Goal: Task Accomplishment & Management: Manage account settings

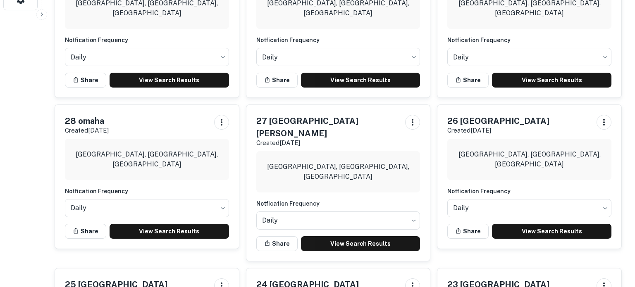
scroll to position [274, 0]
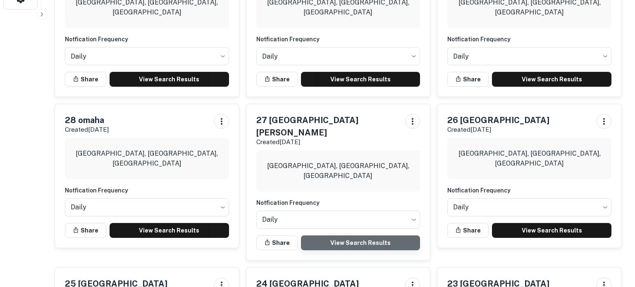
click at [361, 235] on link "View Search Results" at bounding box center [360, 242] width 119 height 15
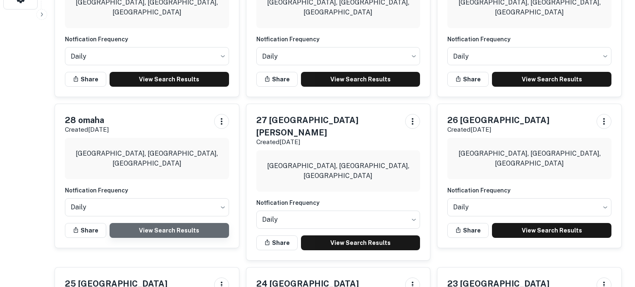
click at [178, 226] on link "View Search Results" at bounding box center [168, 230] width 119 height 15
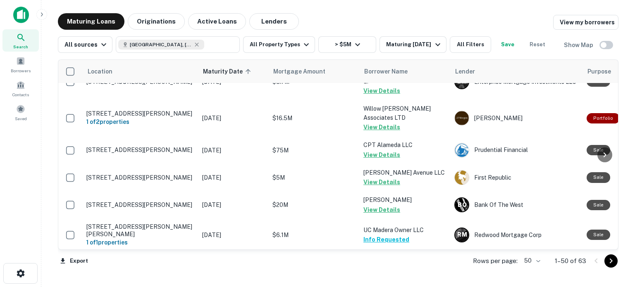
scroll to position [1351, 0]
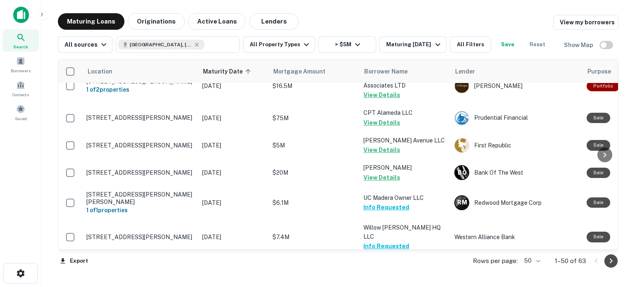
click at [612, 265] on icon "Go to next page" at bounding box center [611, 261] width 10 height 10
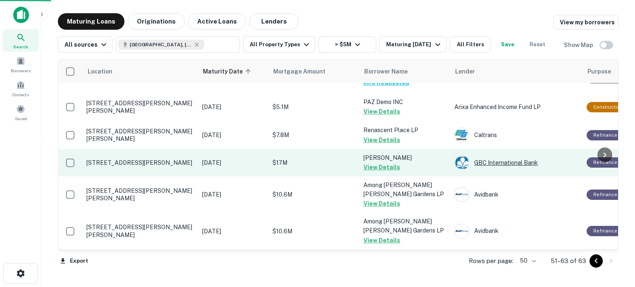
scroll to position [264, 0]
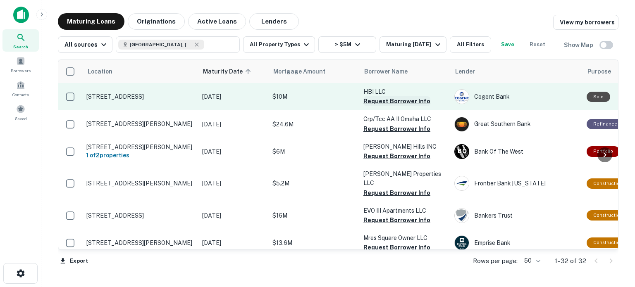
click at [382, 101] on button "Request Borrower Info" at bounding box center [396, 101] width 67 height 10
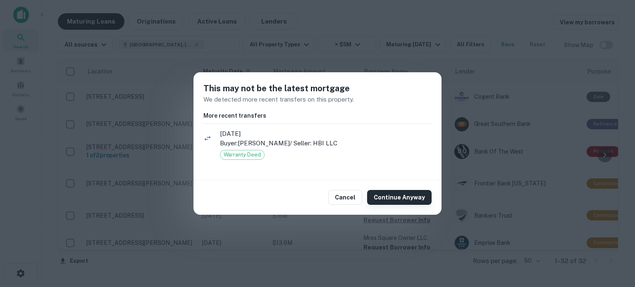
click at [393, 200] on button "Continue Anyway" at bounding box center [399, 197] width 64 height 15
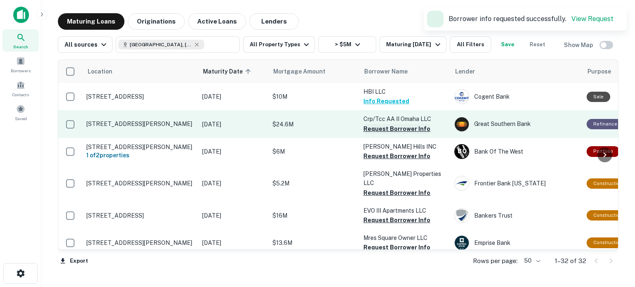
click at [390, 127] on button "Request Borrower Info" at bounding box center [396, 129] width 67 height 10
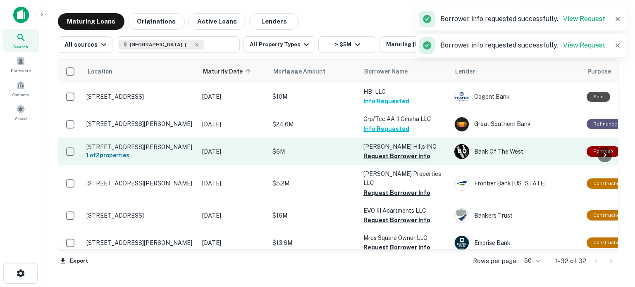
click at [396, 157] on button "Request Borrower Info" at bounding box center [396, 156] width 67 height 10
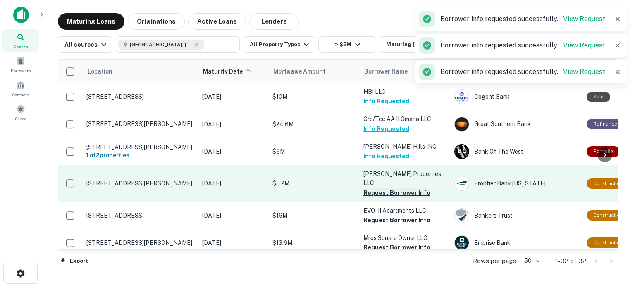
click at [401, 188] on button "Request Borrower Info" at bounding box center [396, 193] width 67 height 10
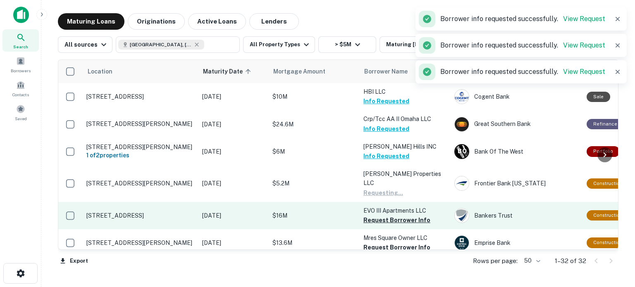
click at [404, 215] on button "Request Borrower Info" at bounding box center [396, 220] width 67 height 10
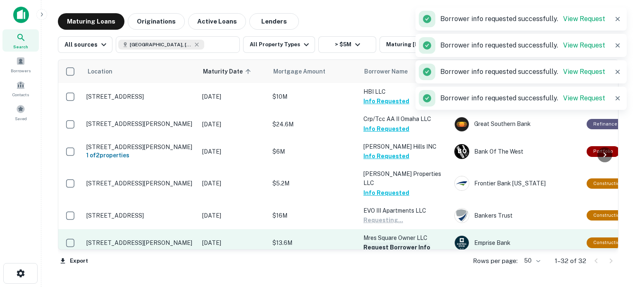
click at [411, 243] on button "Request Borrower Info" at bounding box center [396, 248] width 67 height 10
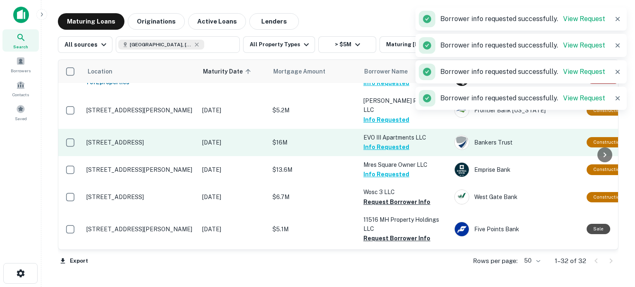
scroll to position [128, 0]
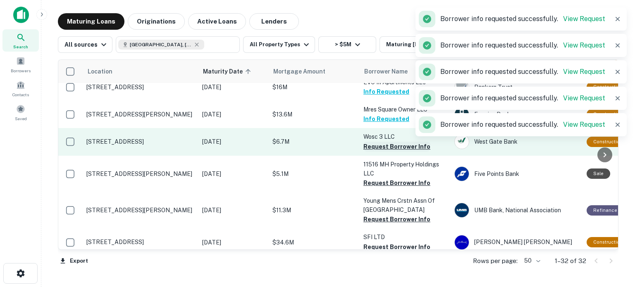
click at [400, 142] on button "Request Borrower Info" at bounding box center [396, 147] width 67 height 10
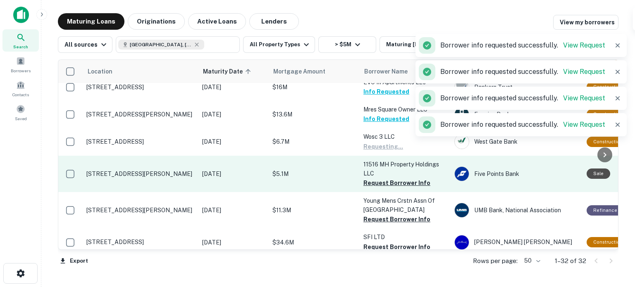
click at [398, 178] on button "Request Borrower Info" at bounding box center [396, 183] width 67 height 10
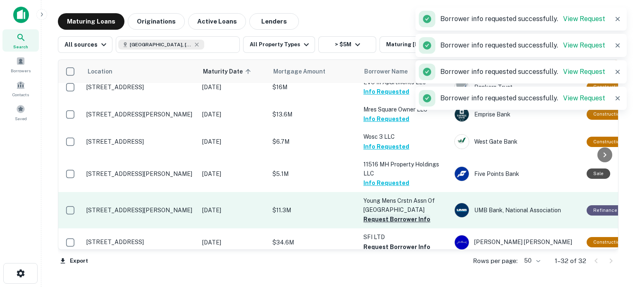
click at [394, 214] on button "Request Borrower Info" at bounding box center [396, 219] width 67 height 10
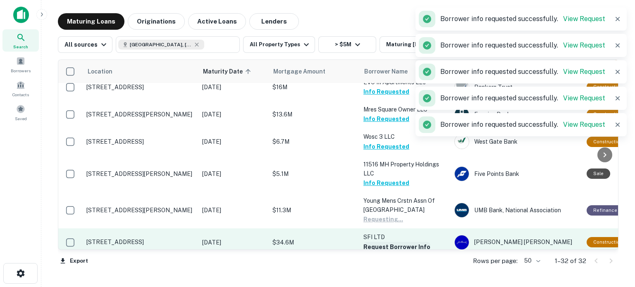
click at [395, 242] on button "Request Borrower Info" at bounding box center [396, 247] width 67 height 10
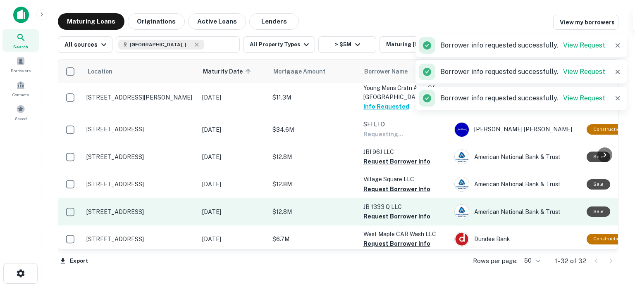
scroll to position [242, 0]
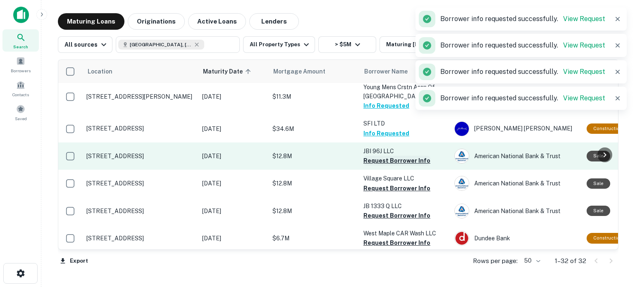
click at [399, 156] on button "Request Borrower Info" at bounding box center [396, 161] width 67 height 10
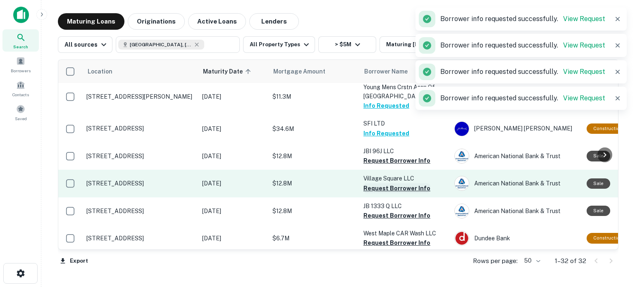
click at [398, 183] on button "Request Borrower Info" at bounding box center [396, 188] width 67 height 10
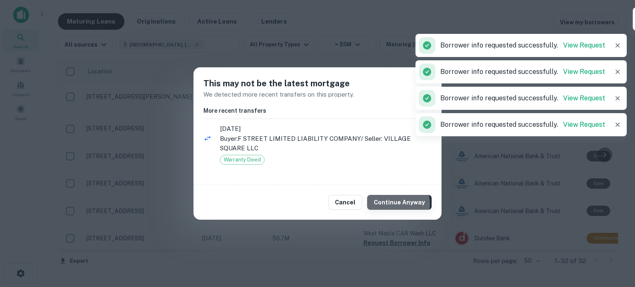
click at [392, 204] on button "Continue Anyway" at bounding box center [399, 202] width 64 height 15
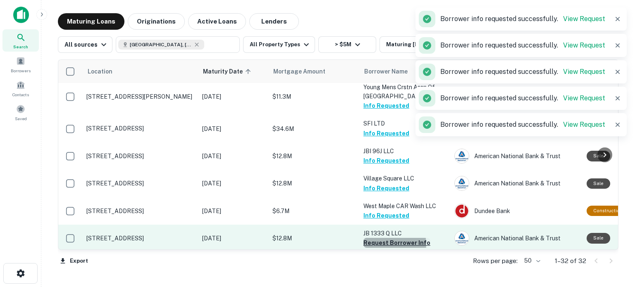
click at [393, 238] on button "Request Borrower Info" at bounding box center [396, 243] width 67 height 10
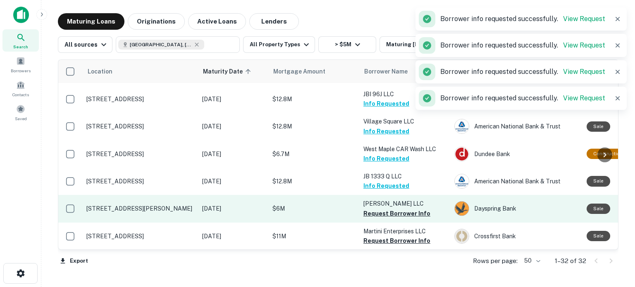
scroll to position [312, 0]
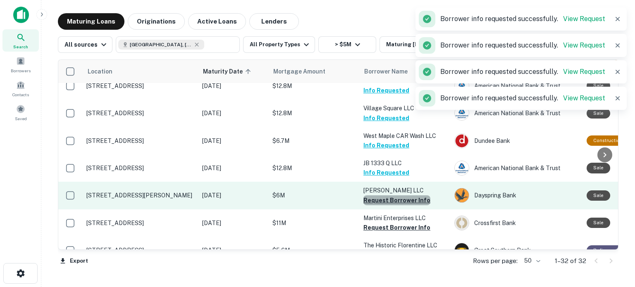
click at [403, 195] on button "Request Borrower Info" at bounding box center [396, 200] width 67 height 10
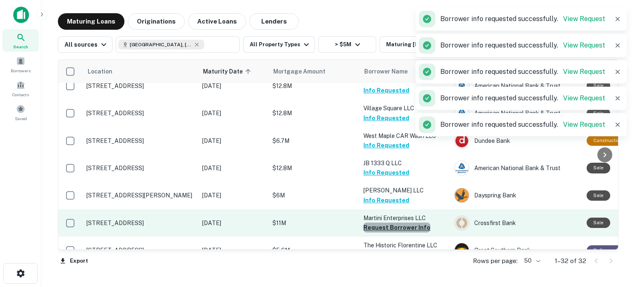
click at [400, 223] on button "Request Borrower Info" at bounding box center [396, 228] width 67 height 10
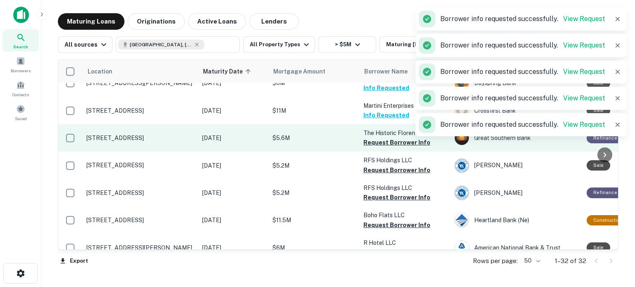
scroll to position [430, 0]
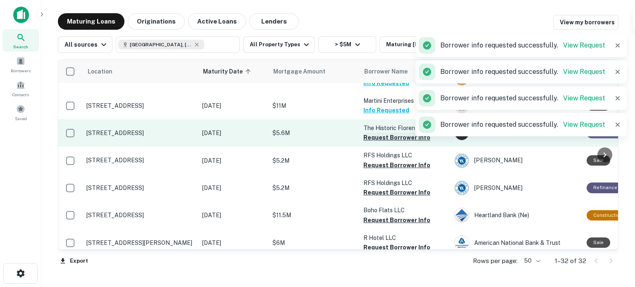
click at [385, 133] on button "Request Borrower Info" at bounding box center [396, 138] width 67 height 10
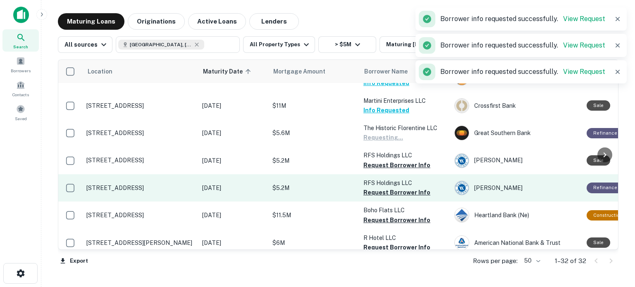
click at [388, 160] on button "Request Borrower Info" at bounding box center [396, 165] width 67 height 10
click at [400, 188] on button "Request Borrower Info" at bounding box center [396, 193] width 67 height 10
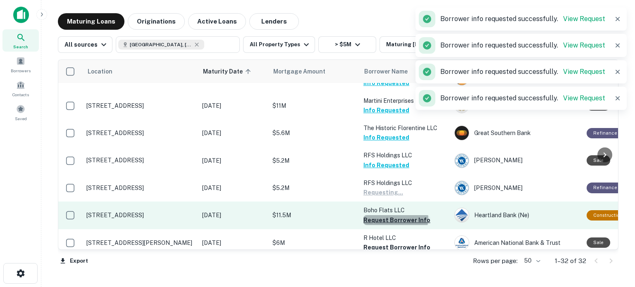
click at [395, 215] on button "Request Borrower Info" at bounding box center [396, 220] width 67 height 10
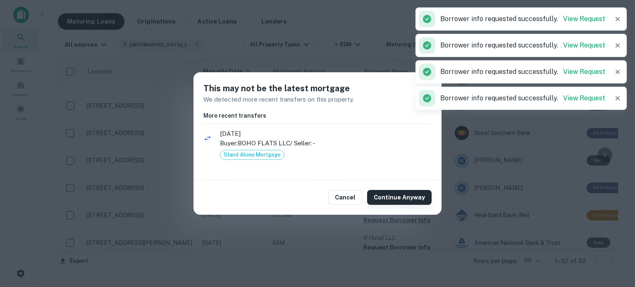
click at [398, 203] on button "Continue Anyway" at bounding box center [399, 197] width 64 height 15
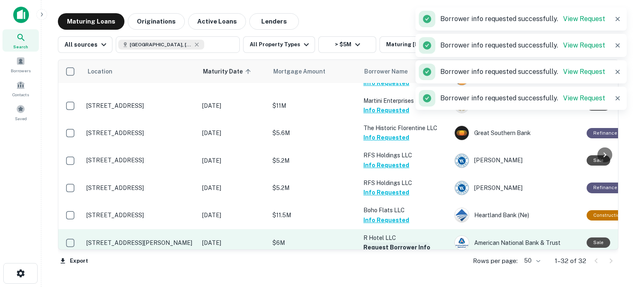
click at [406, 243] on button "Request Borrower Info" at bounding box center [396, 248] width 67 height 10
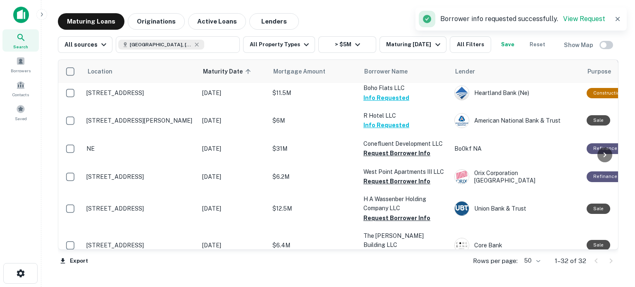
scroll to position [540, 0]
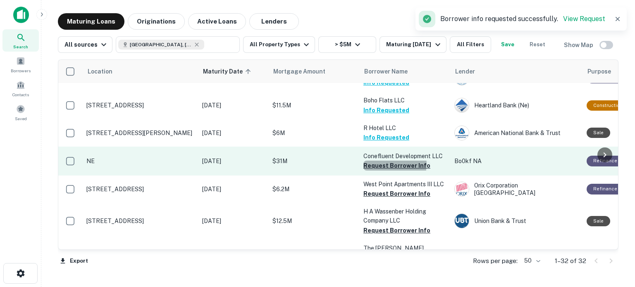
click at [394, 161] on button "Request Borrower Info" at bounding box center [396, 166] width 67 height 10
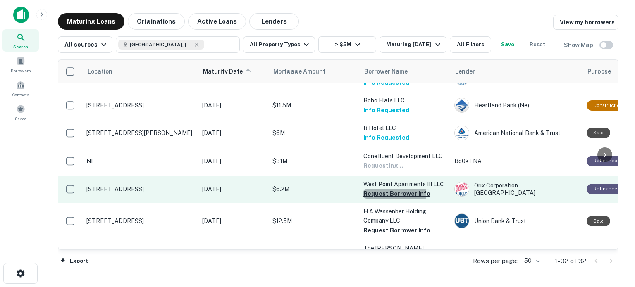
click at [390, 189] on button "Request Borrower Info" at bounding box center [396, 194] width 67 height 10
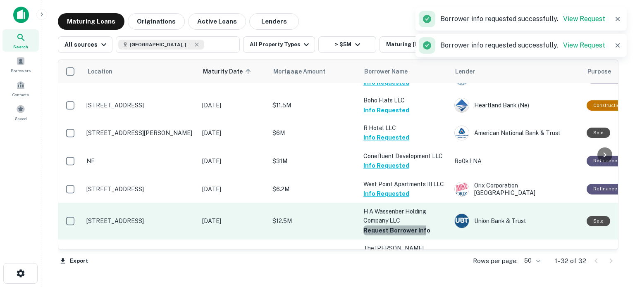
click at [387, 226] on button "Request Borrower Info" at bounding box center [396, 231] width 67 height 10
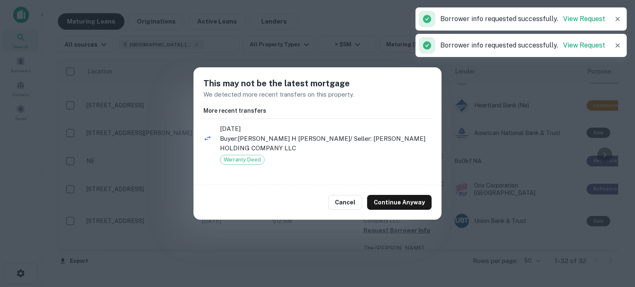
click at [398, 197] on button "Continue Anyway" at bounding box center [399, 202] width 64 height 15
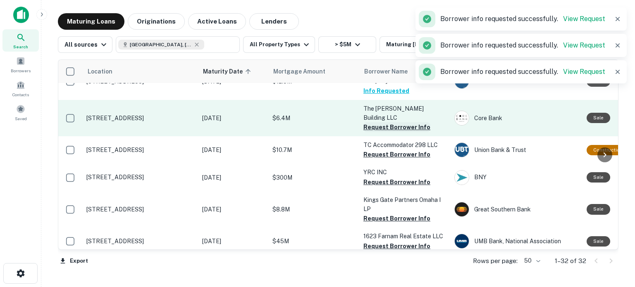
scroll to position [612, 0]
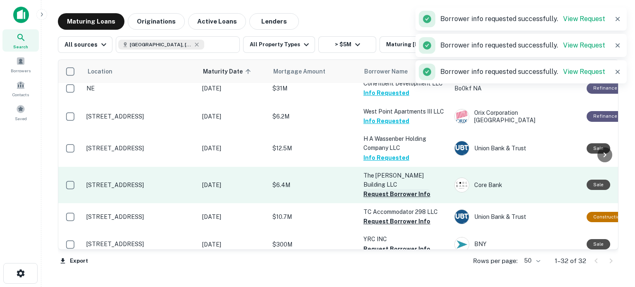
click at [402, 189] on button "Request Borrower Info" at bounding box center [396, 194] width 67 height 10
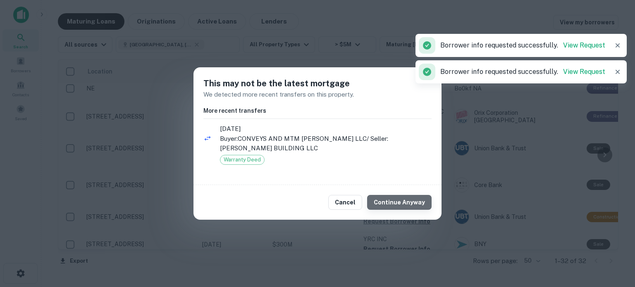
click at [402, 206] on button "Continue Anyway" at bounding box center [399, 202] width 64 height 15
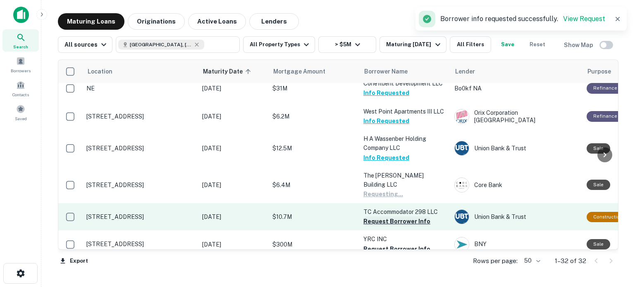
click at [402, 216] on button "Request Borrower Info" at bounding box center [396, 221] width 67 height 10
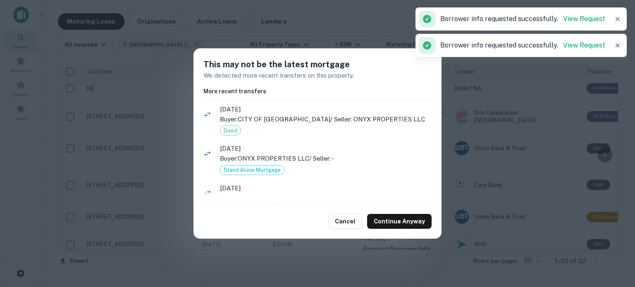
click at [395, 229] on div "Cancel Continue Anyway" at bounding box center [317, 221] width 248 height 35
click at [396, 218] on button "Continue Anyway" at bounding box center [399, 221] width 64 height 15
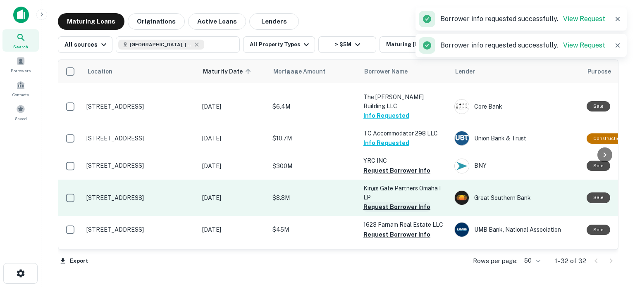
scroll to position [692, 0]
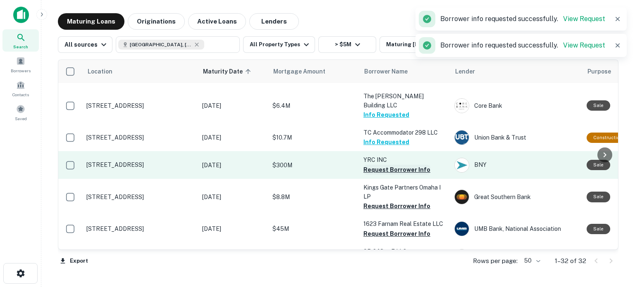
click at [411, 165] on button "Request Borrower Info" at bounding box center [396, 170] width 67 height 10
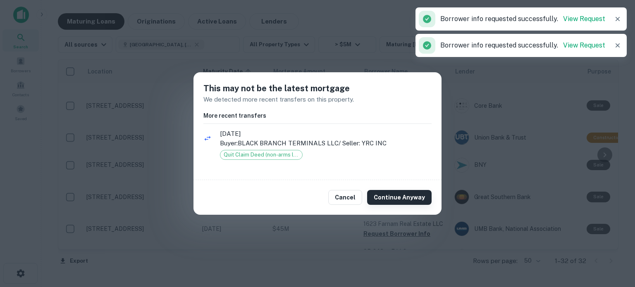
click at [404, 193] on button "Continue Anyway" at bounding box center [399, 197] width 64 height 15
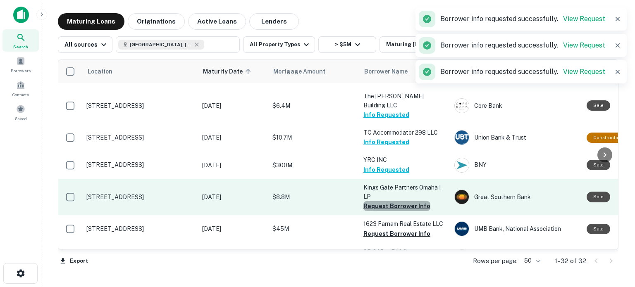
click at [414, 201] on button "Request Borrower Info" at bounding box center [396, 206] width 67 height 10
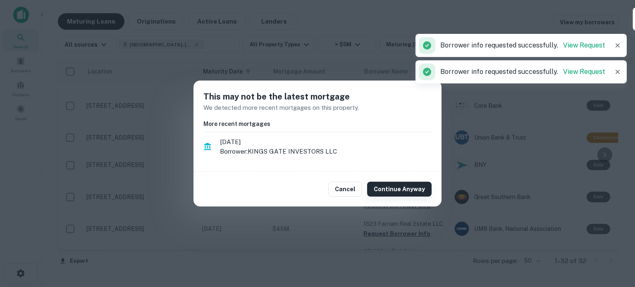
click at [409, 191] on button "Continue Anyway" at bounding box center [399, 189] width 64 height 15
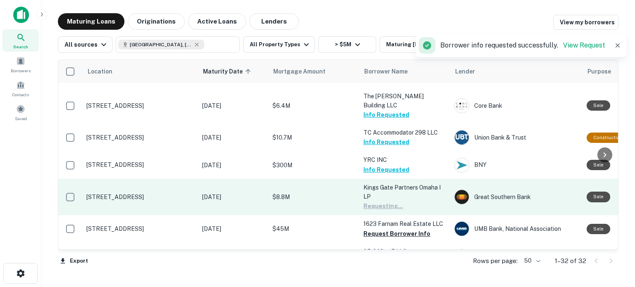
scroll to position [749, 0]
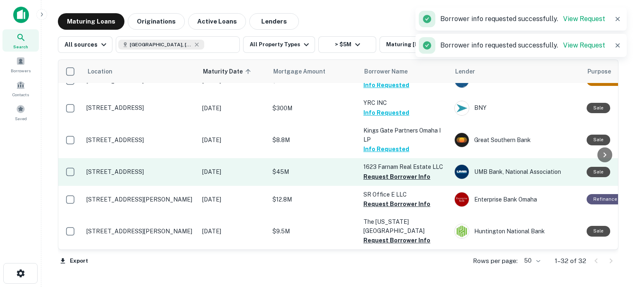
click at [414, 172] on button "Request Borrower Info" at bounding box center [396, 177] width 67 height 10
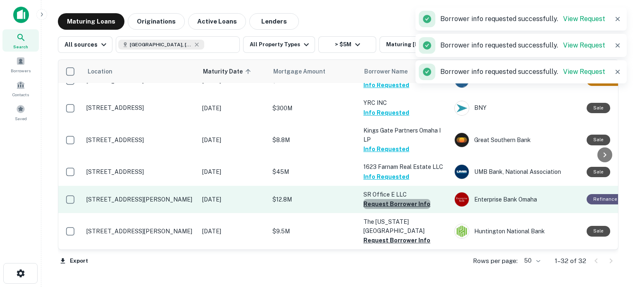
click at [409, 199] on button "Request Borrower Info" at bounding box center [396, 204] width 67 height 10
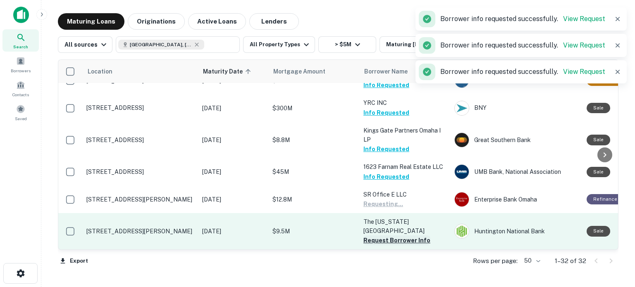
click at [400, 235] on button "Request Borrower Info" at bounding box center [396, 240] width 67 height 10
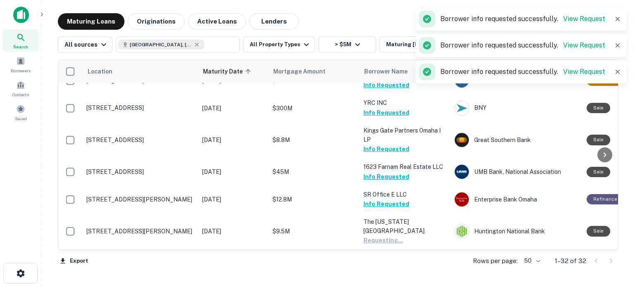
click at [405, 263] on button "Request Borrower Info" at bounding box center [396, 268] width 67 height 10
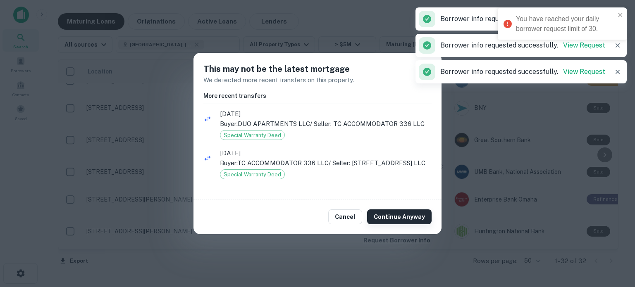
click at [400, 219] on button "Continue Anyway" at bounding box center [399, 216] width 64 height 15
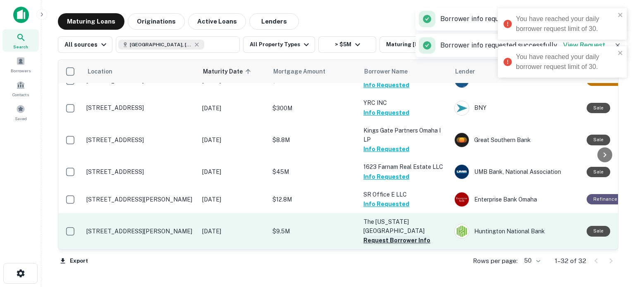
click at [404, 235] on button "Request Borrower Info" at bounding box center [396, 240] width 67 height 10
